Goal: Navigation & Orientation: Find specific page/section

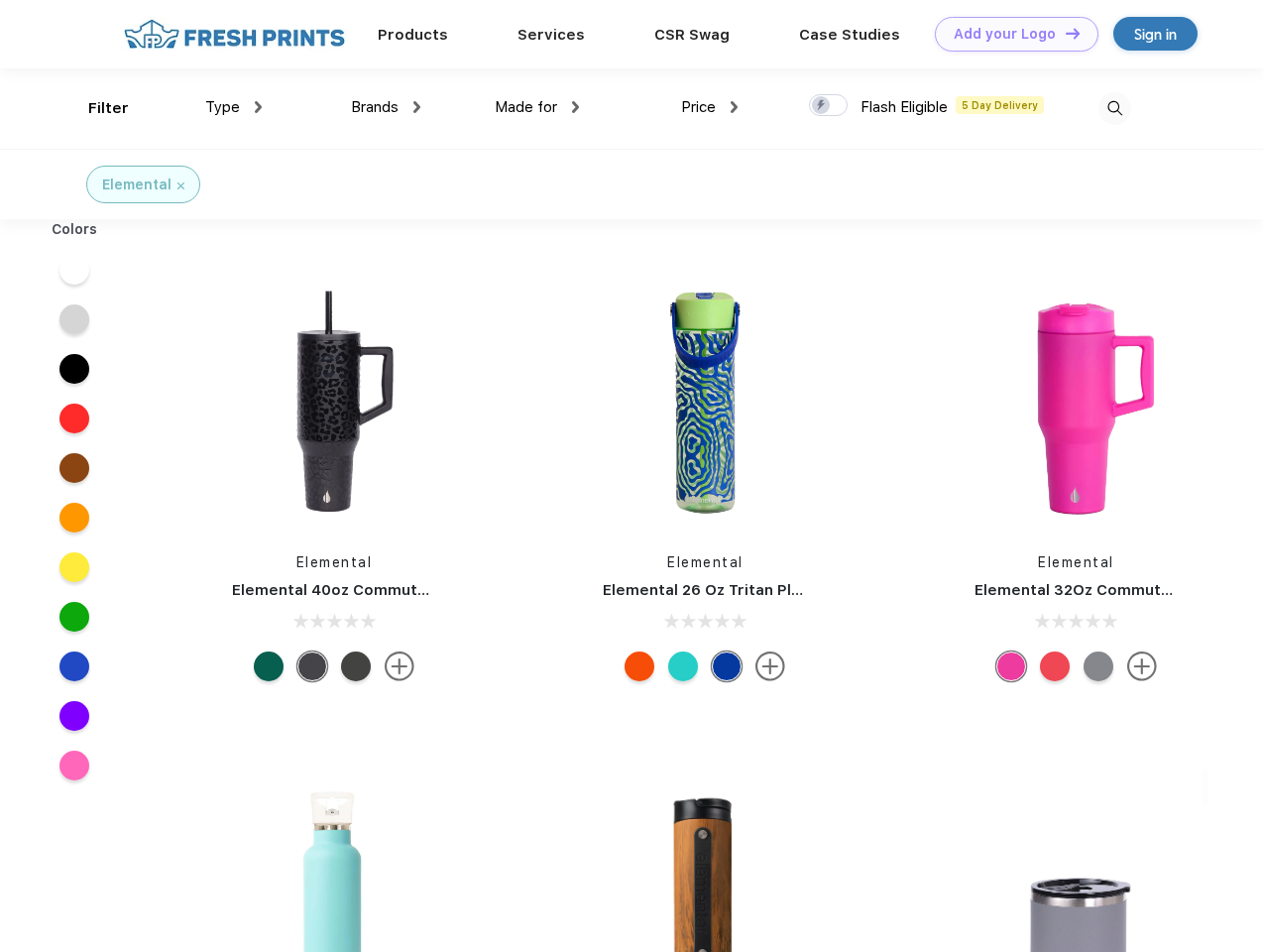
scroll to position [1, 0]
click at [1009, 34] on link "Add your Logo Design Tool" at bounding box center [1017, 34] width 164 height 35
click at [0, 0] on div "Design Tool" at bounding box center [0, 0] width 0 height 0
click at [1064, 33] on link "Add your Logo Design Tool" at bounding box center [1017, 34] width 164 height 35
click at [95, 108] on div "Filter" at bounding box center [108, 108] width 41 height 23
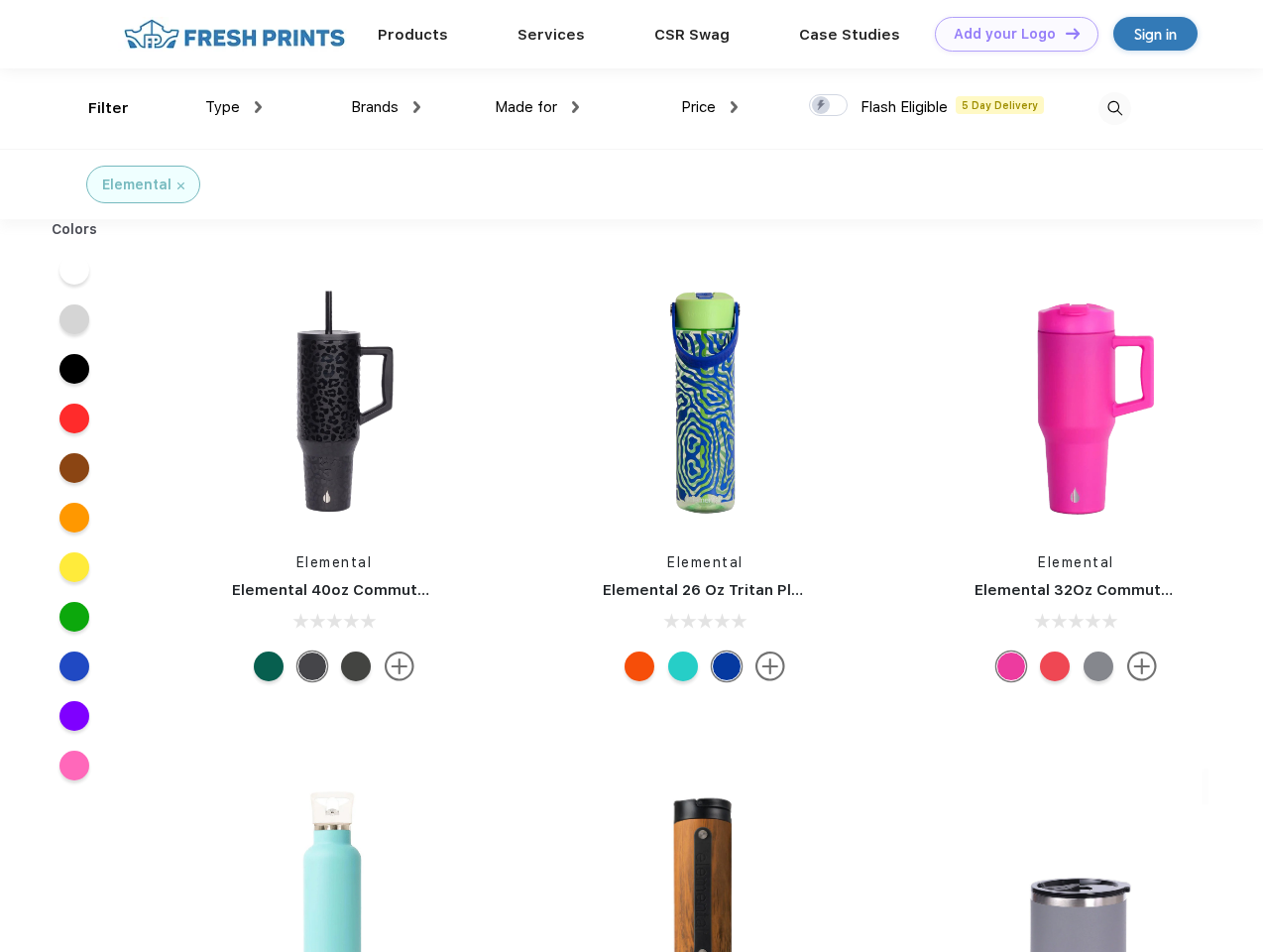
click at [234, 107] on span "Type" at bounding box center [222, 107] width 35 height 18
click at [386, 107] on span "Brands" at bounding box center [375, 107] width 48 height 18
click at [538, 107] on span "Made for" at bounding box center [526, 107] width 63 height 18
click at [710, 107] on span "Price" at bounding box center [698, 107] width 35 height 18
click at [829, 106] on div at bounding box center [828, 105] width 39 height 22
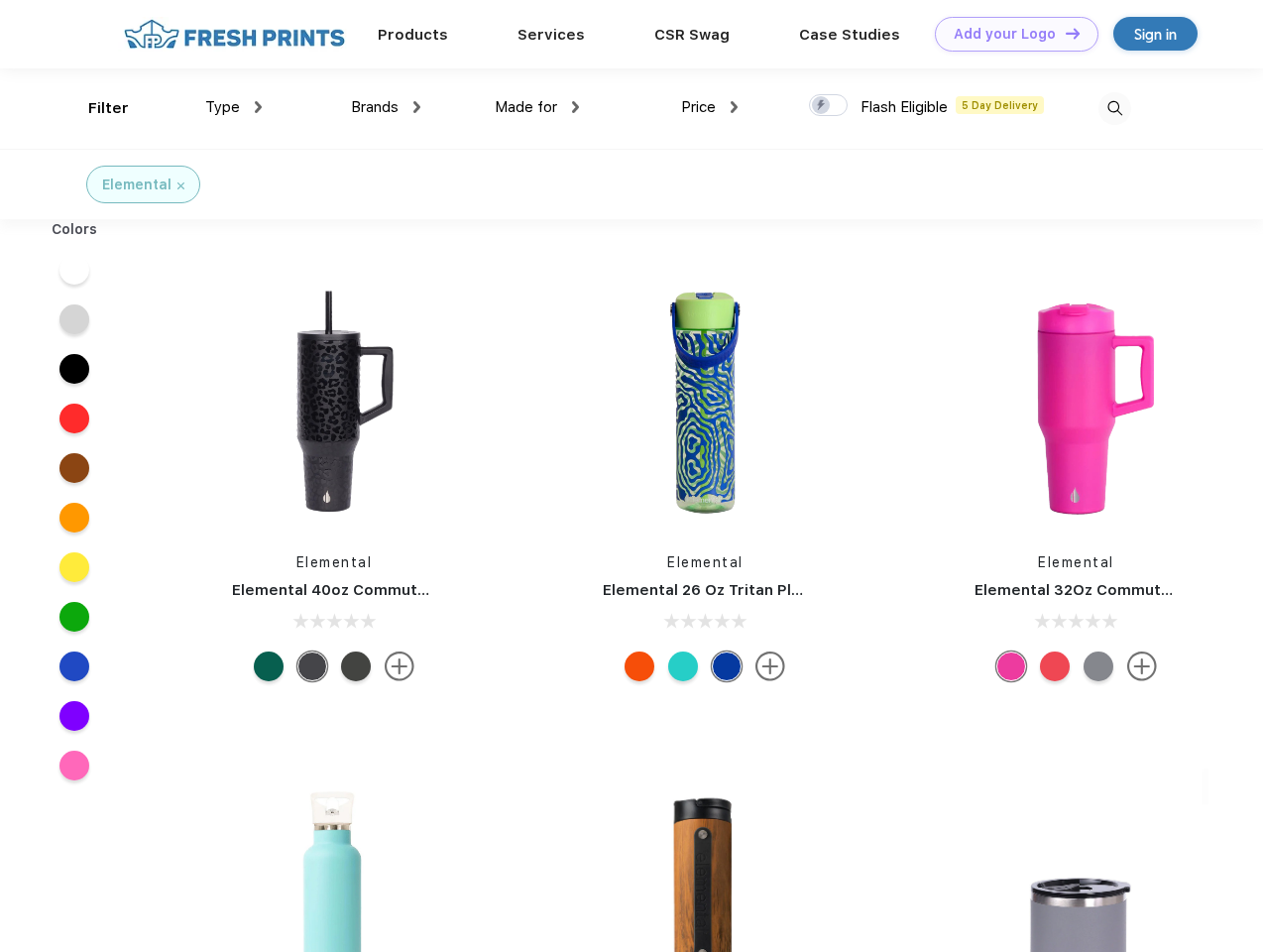
click at [822, 106] on input "checkbox" at bounding box center [815, 99] width 13 height 13
click at [1114, 108] on img at bounding box center [1115, 108] width 33 height 33
